Goal: Task Accomplishment & Management: Manage account settings

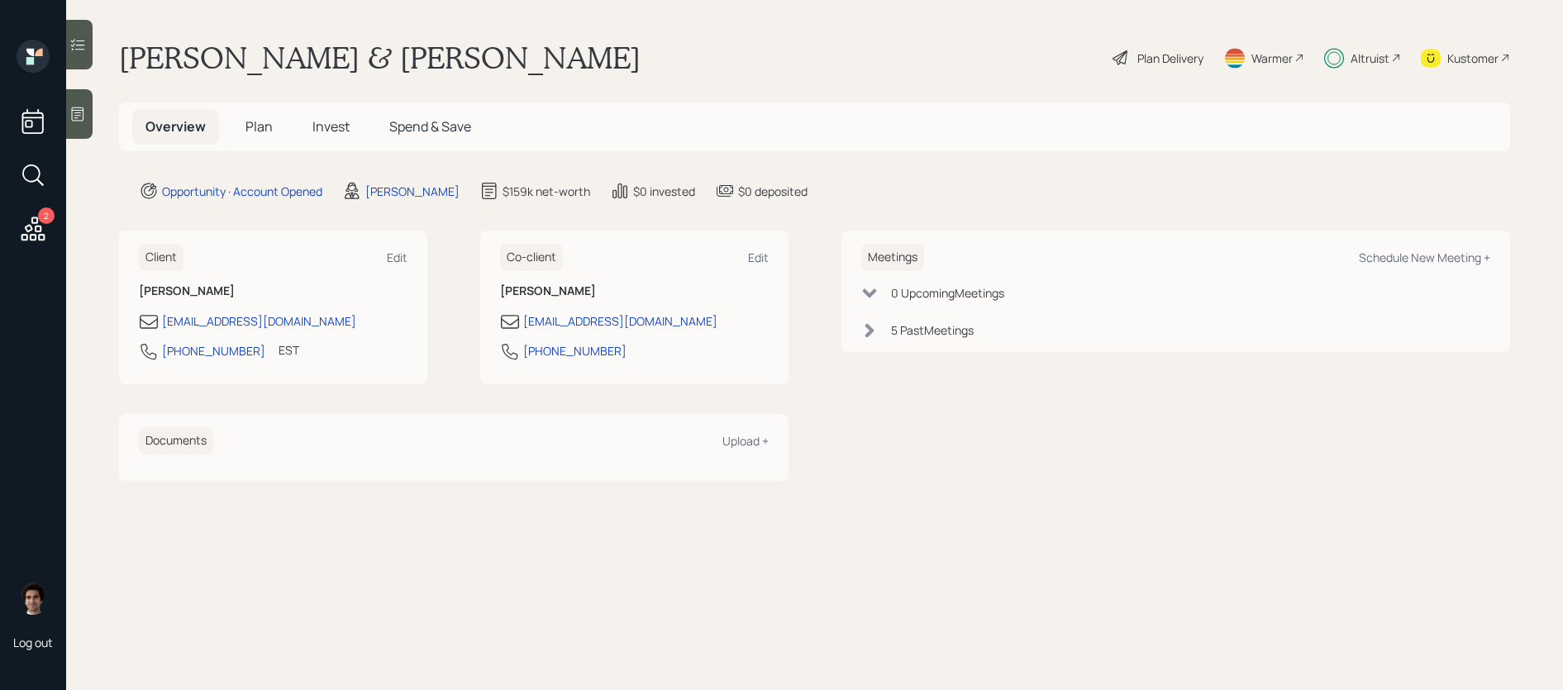
click at [26, 240] on icon at bounding box center [33, 229] width 24 height 24
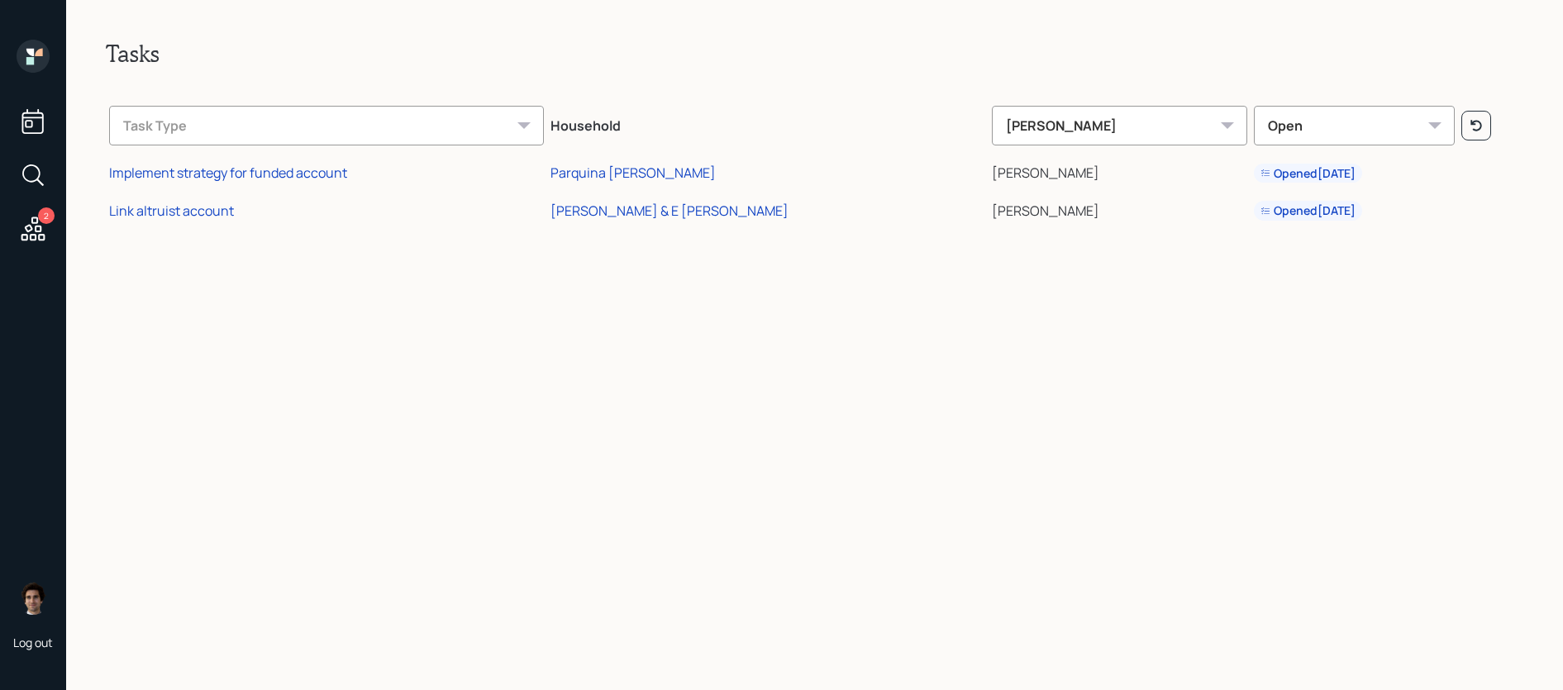
drag, startPoint x: 31, startPoint y: 126, endPoint x: 42, endPoint y: 42, distance: 84.2
click at [42, 42] on div "2" at bounding box center [33, 144] width 40 height 208
click at [42, 42] on icon at bounding box center [33, 56] width 33 height 33
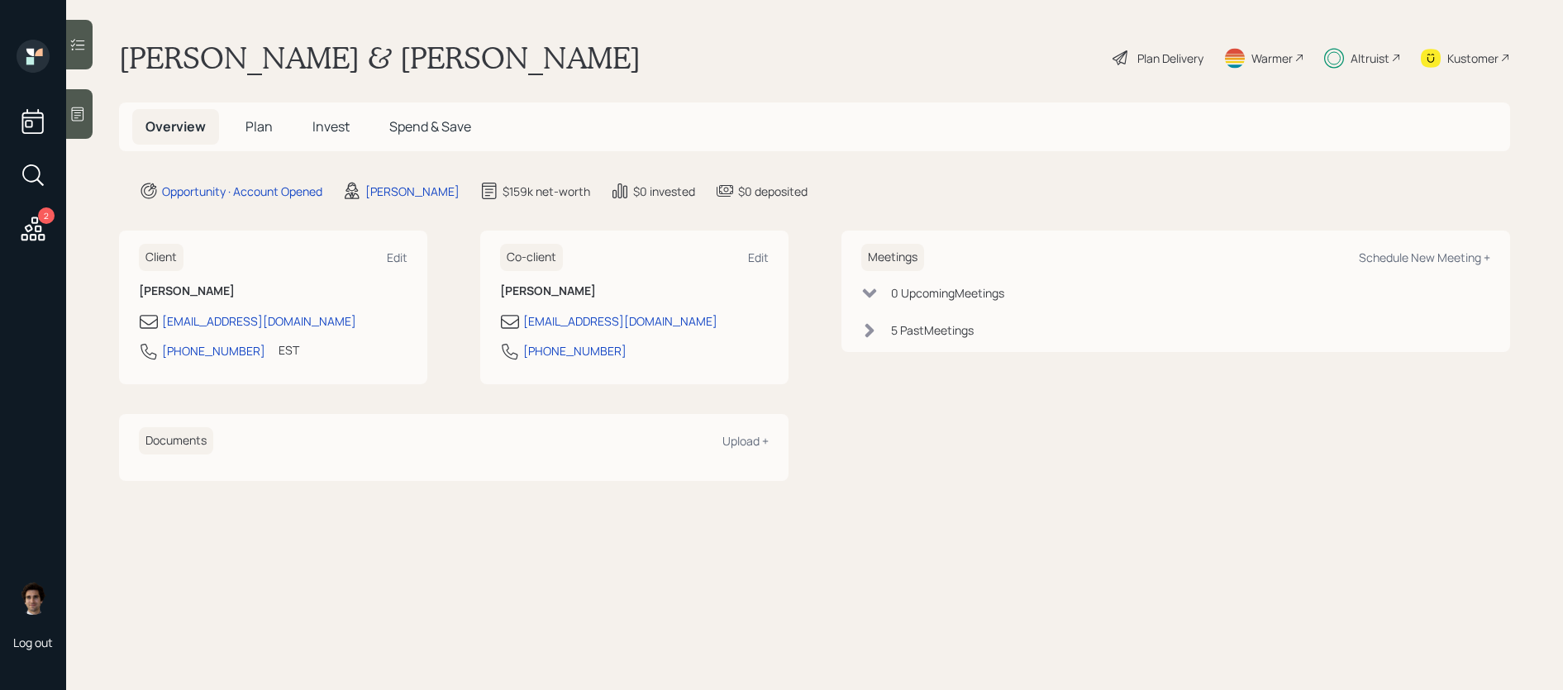
click at [312, 131] on span "Invest" at bounding box center [330, 126] width 37 height 18
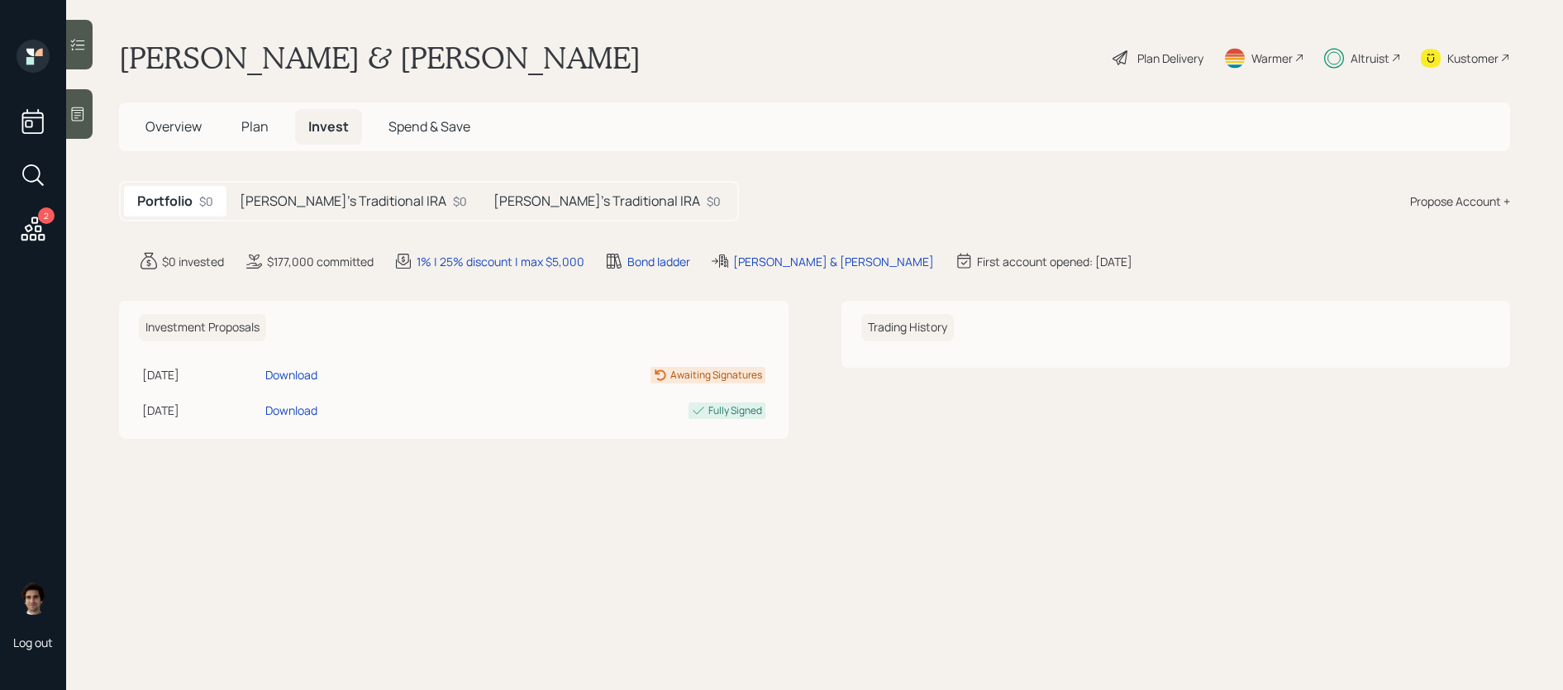
click at [480, 188] on div "[PERSON_NAME]'s Traditional IRA $0" at bounding box center [607, 201] width 254 height 31
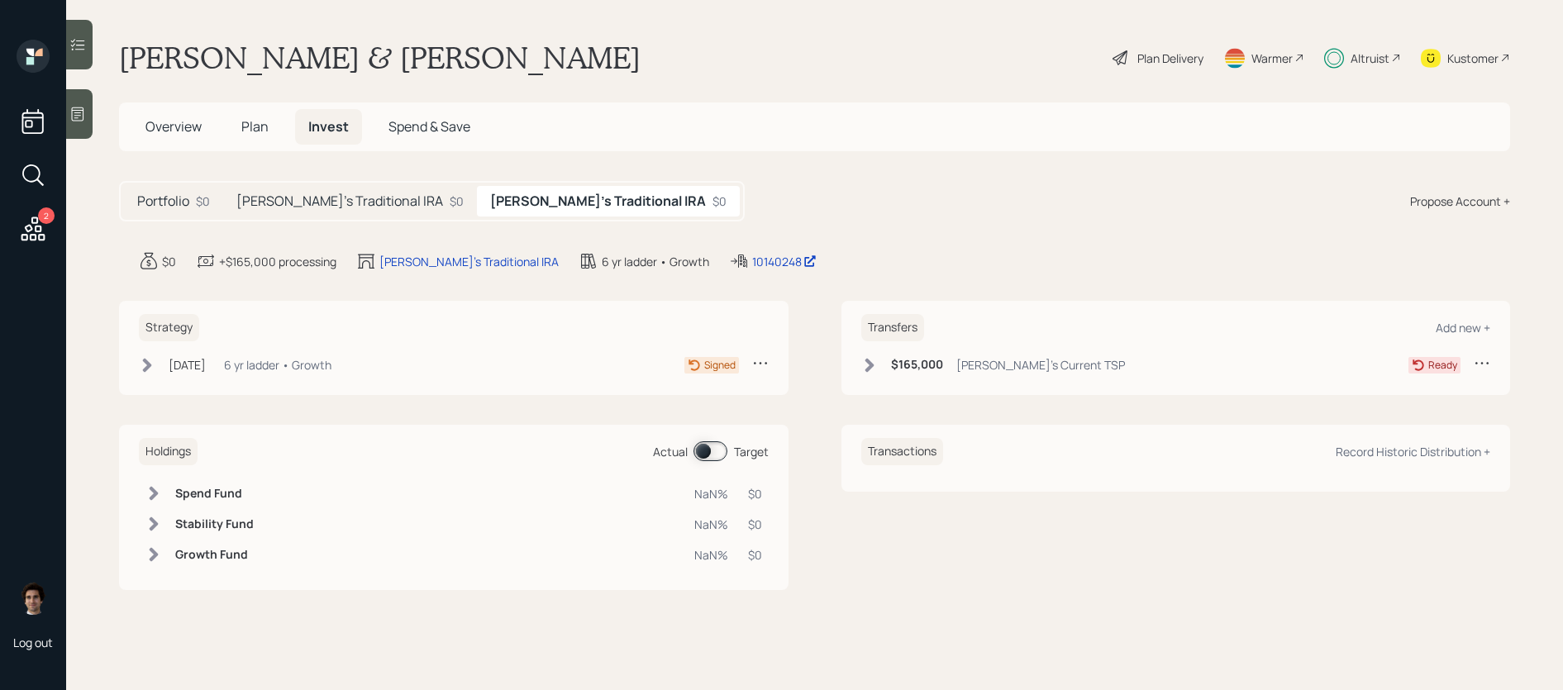
click at [403, 379] on div "[DATE] [DATE] 4:46 PM EDT 6 yr ladder • Growth Signed" at bounding box center [454, 368] width 630 height 27
click at [401, 373] on div "[DATE] [DATE] 4:46 PM EDT 6 yr ladder • Growth Signed" at bounding box center [454, 365] width 630 height 21
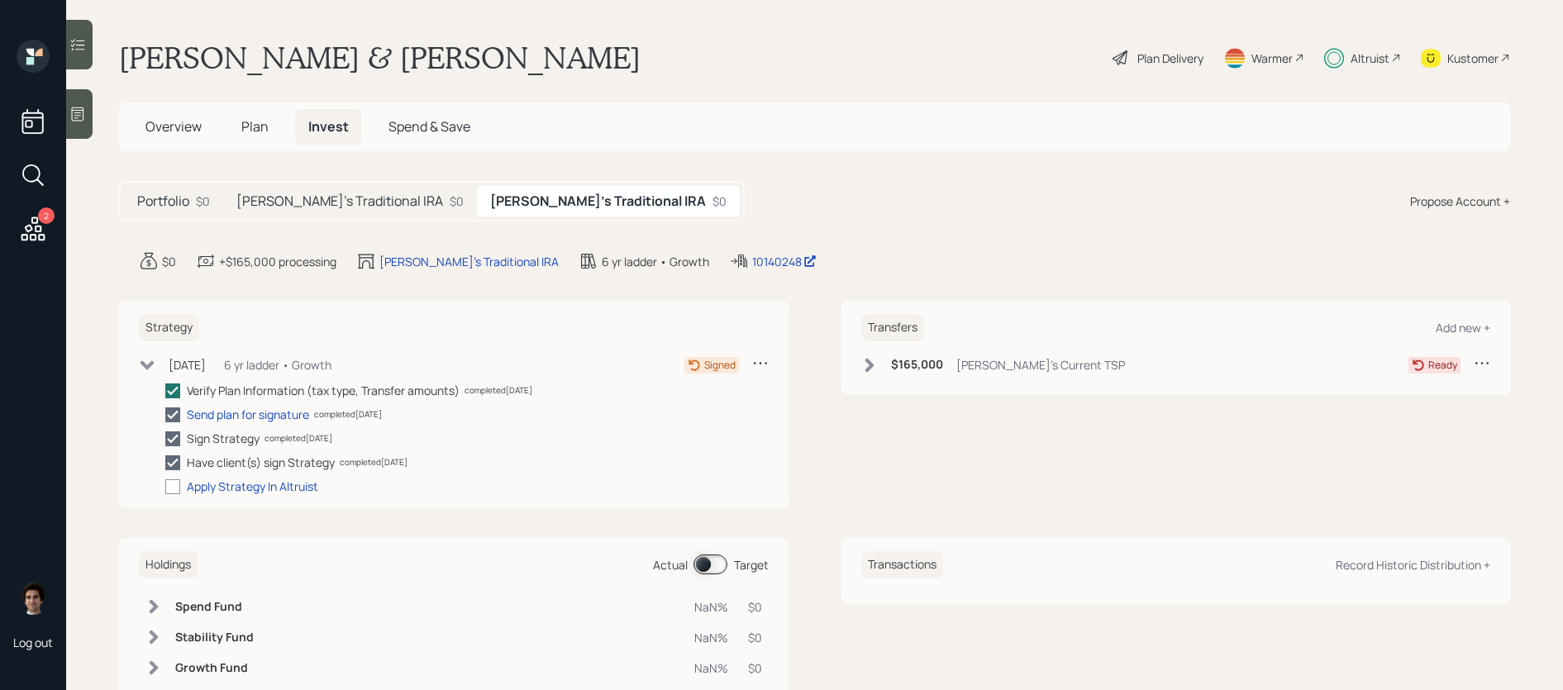
click at [172, 495] on div "Strategy [DATE] [DATE] 4:46 PM EDT 6 yr ladder • Growth Signed Verify Plan Info…" at bounding box center [454, 405] width 670 height 208
click at [172, 493] on div at bounding box center [172, 486] width 15 height 15
click at [165, 487] on input "checkbox" at bounding box center [165, 486] width 1 height 1
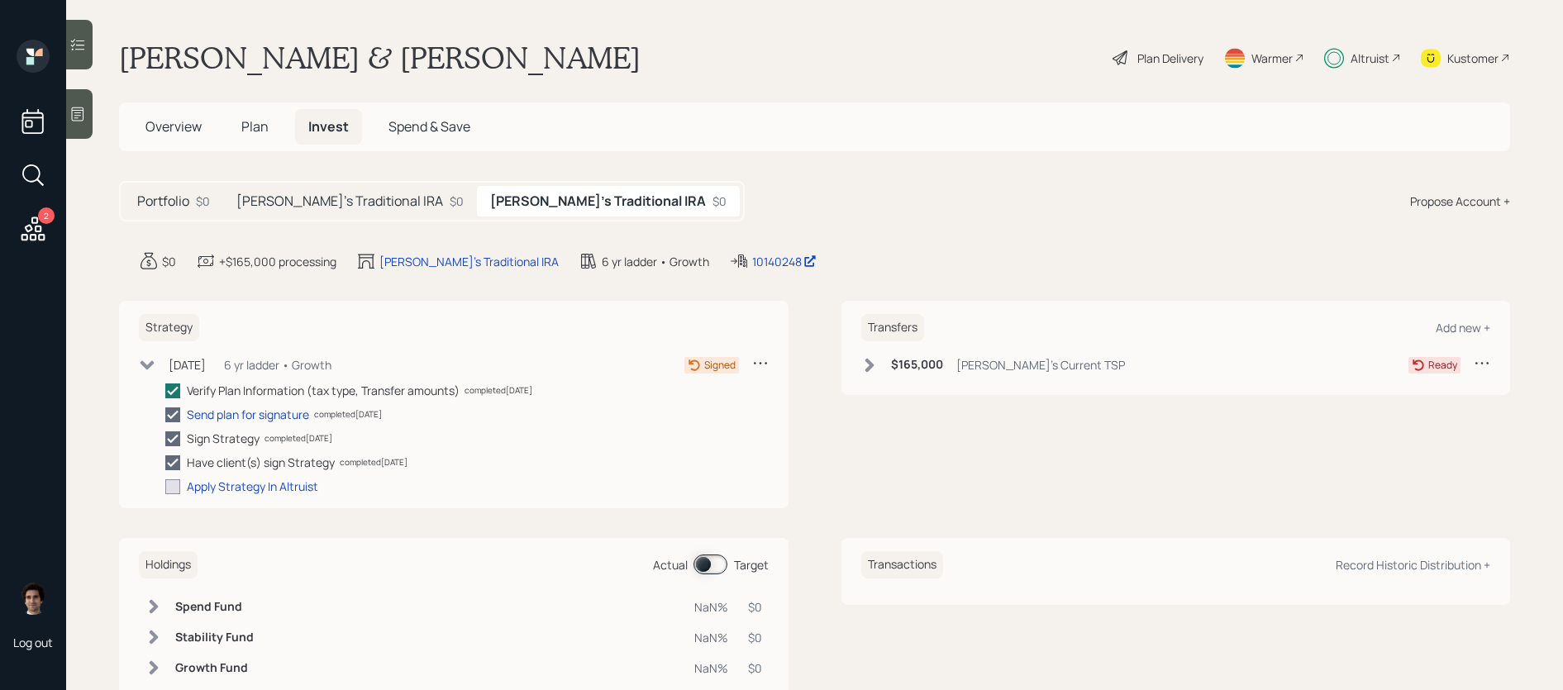
checkbox input "true"
click at [916, 349] on div "Transfers Add new + $165,000 [PERSON_NAME]'s Current TSP Ready" at bounding box center [1177, 348] width 670 height 94
click at [916, 361] on h6 "$165,000" at bounding box center [917, 365] width 52 height 14
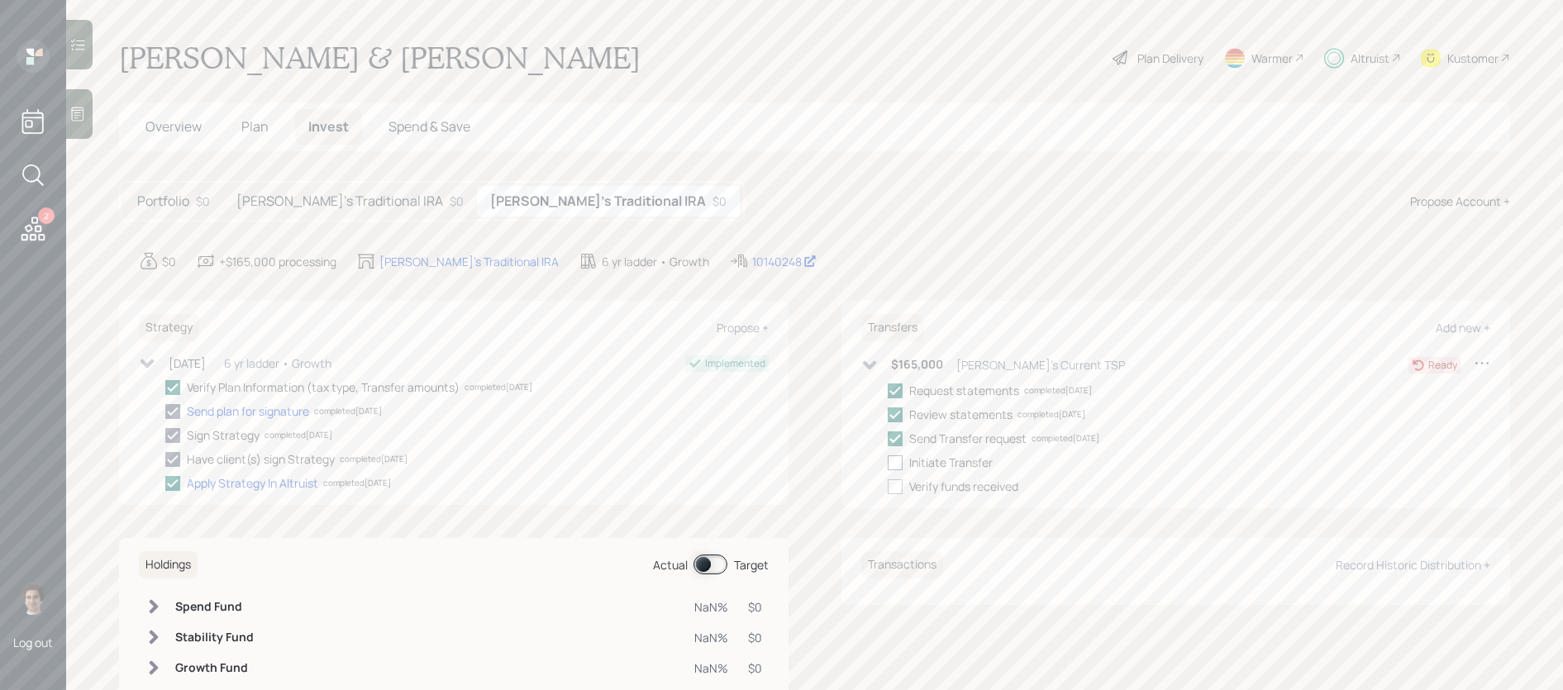
click at [892, 462] on div at bounding box center [895, 463] width 15 height 15
click at [888, 462] on input "checkbox" at bounding box center [887, 462] width 1 height 1
checkbox input "true"
